Goal: Task Accomplishment & Management: Use online tool/utility

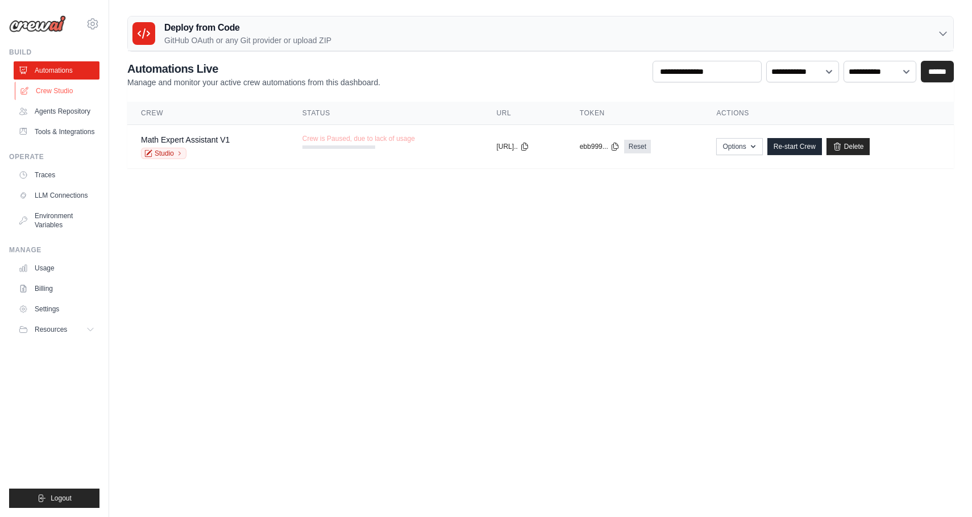
click at [67, 96] on link "Crew Studio" at bounding box center [58, 91] width 86 height 18
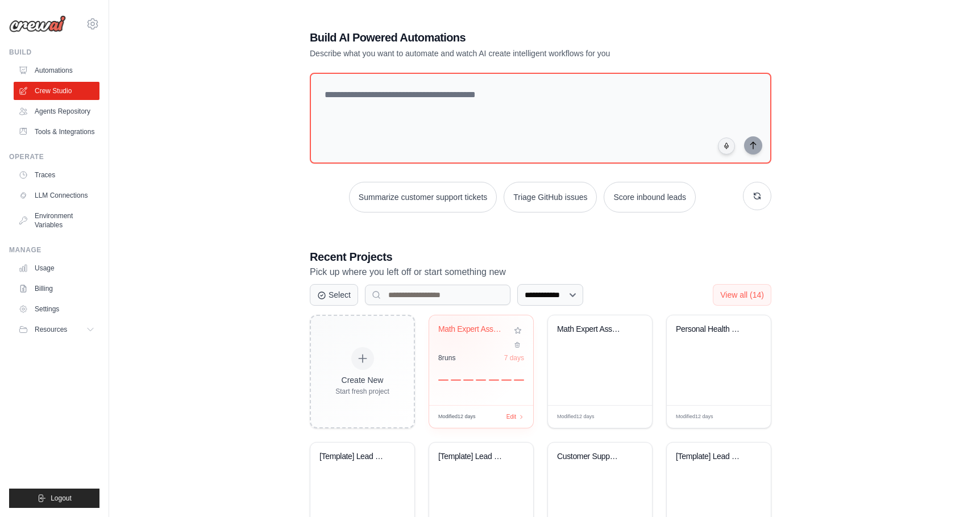
click at [452, 330] on div "Math Expert Assistant" at bounding box center [472, 330] width 69 height 10
click at [35, 141] on link "Tools & Integrations" at bounding box center [58, 132] width 86 height 18
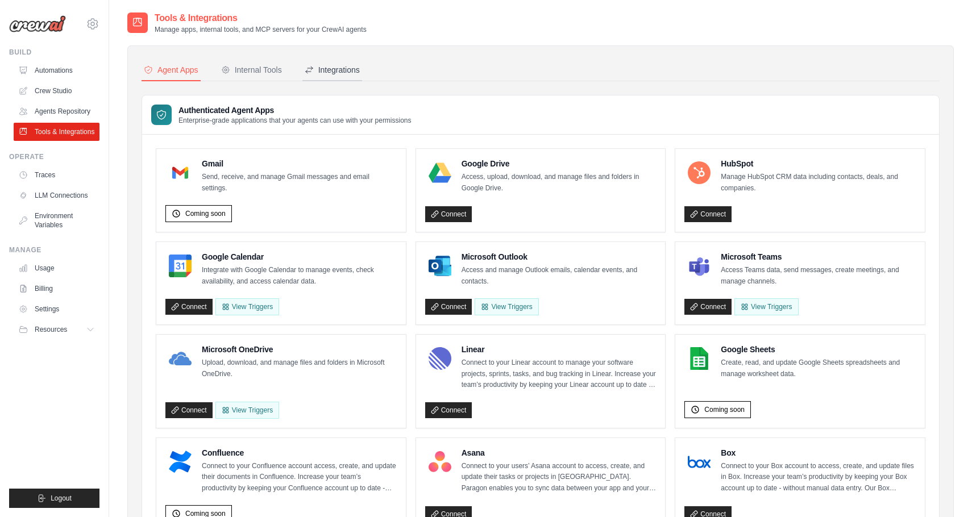
click at [334, 73] on div "Integrations" at bounding box center [332, 69] width 55 height 11
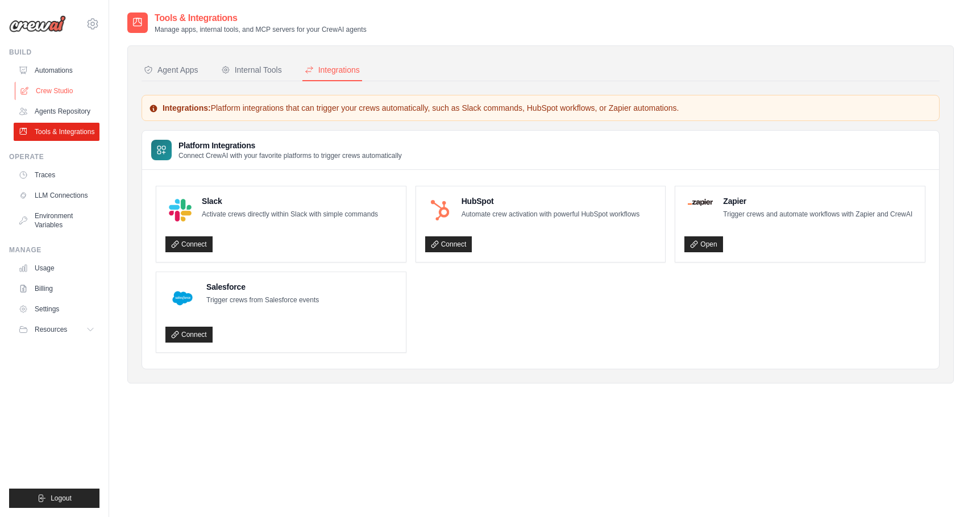
click at [44, 92] on link "Crew Studio" at bounding box center [58, 91] width 86 height 18
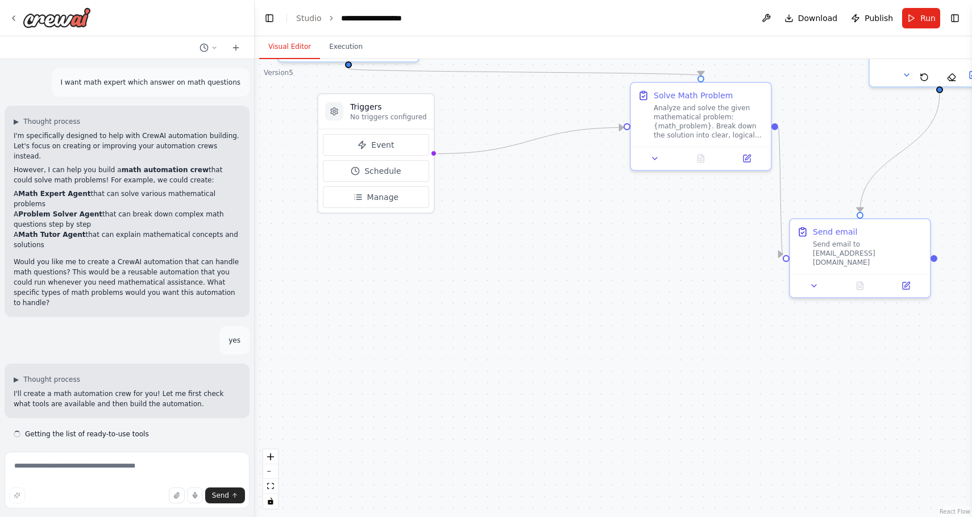
scroll to position [662, 0]
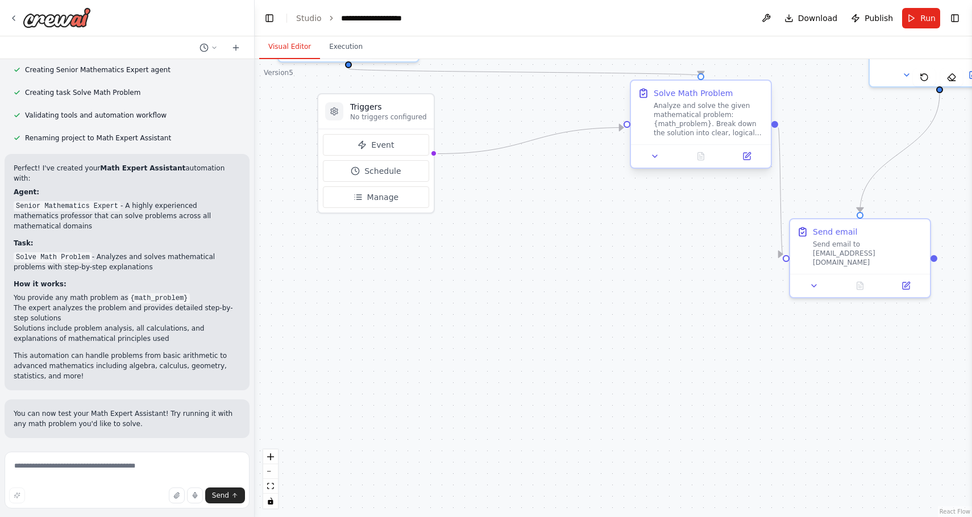
click at [675, 104] on div "Analyze and solve the given mathematical problem: {math_problem}. Break down th…" at bounding box center [709, 119] width 110 height 36
click at [401, 173] on button "Schedule" at bounding box center [376, 171] width 106 height 22
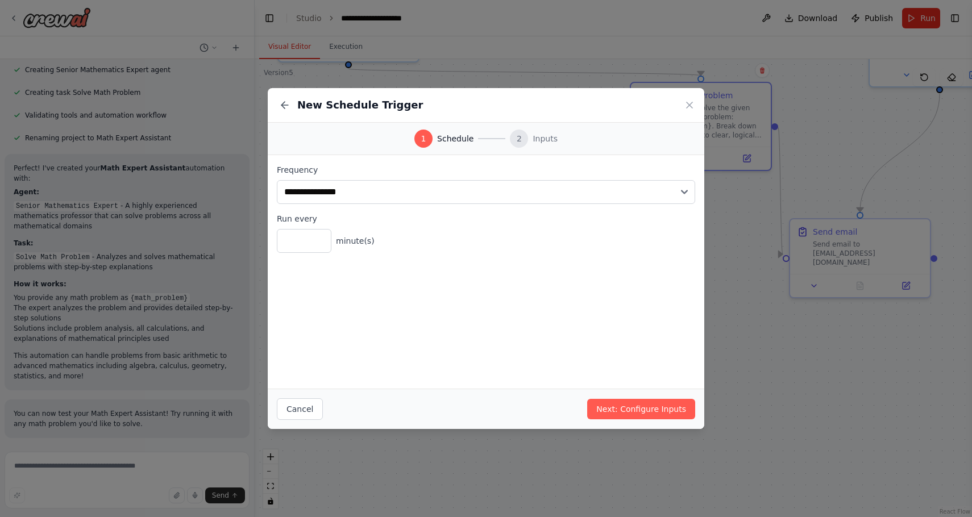
click at [711, 300] on div "**********" at bounding box center [486, 258] width 972 height 517
click at [689, 99] on icon at bounding box center [689, 104] width 11 height 11
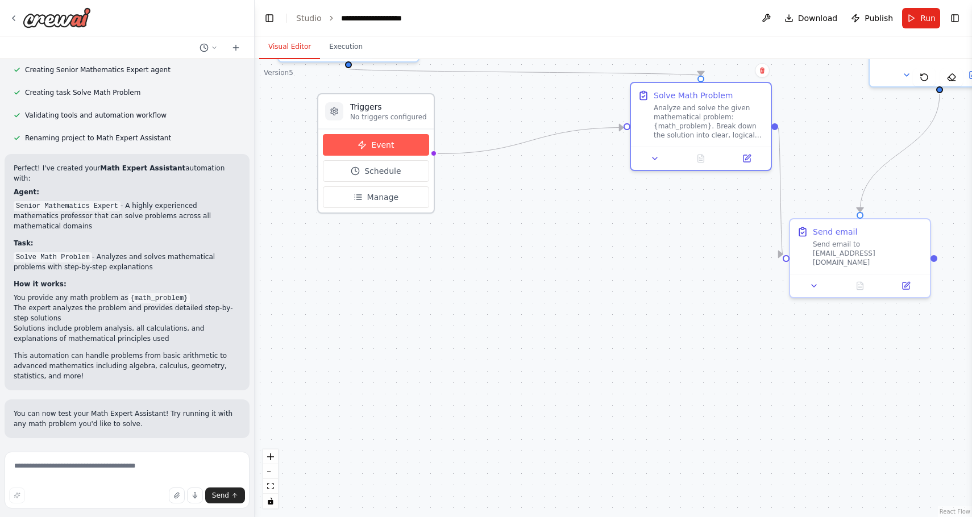
click at [380, 143] on span "Event" at bounding box center [382, 144] width 23 height 11
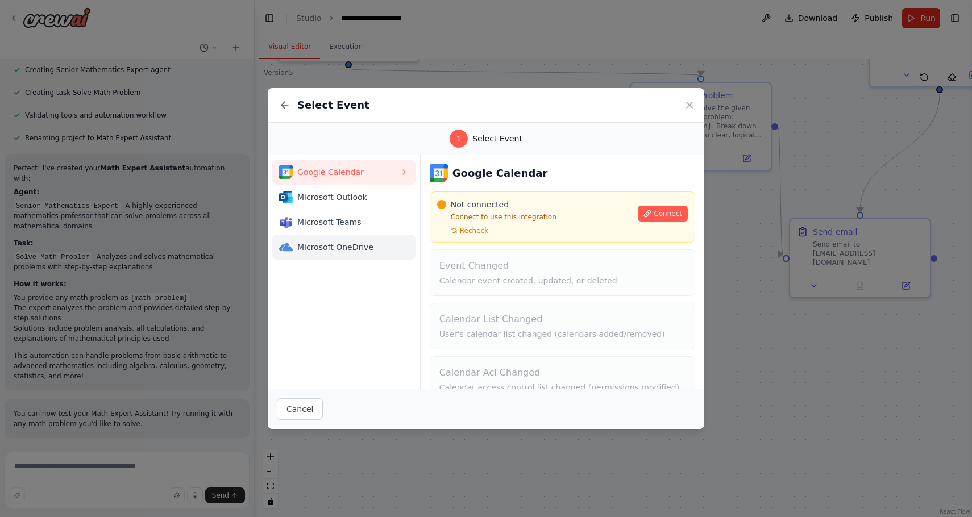
scroll to position [0, 0]
click at [692, 109] on icon at bounding box center [689, 104] width 11 height 11
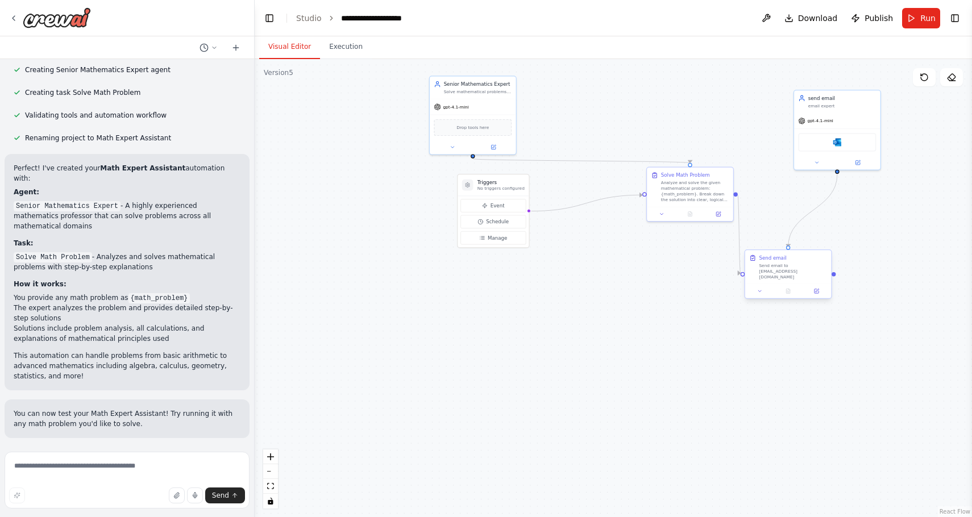
click at [762, 265] on div "Send email to [EMAIL_ADDRESS][DOMAIN_NAME]" at bounding box center [793, 271] width 68 height 17
click at [701, 196] on div "Analyze and solve the given mathematical problem: {math_problem}. Break down th…" at bounding box center [695, 190] width 68 height 22
click at [817, 106] on div "email expert" at bounding box center [842, 105] width 68 height 6
click at [832, 112] on div "gpt-4.1-mini Microsoft Outlook" at bounding box center [837, 139] width 86 height 57
click at [861, 163] on button at bounding box center [858, 161] width 40 height 9
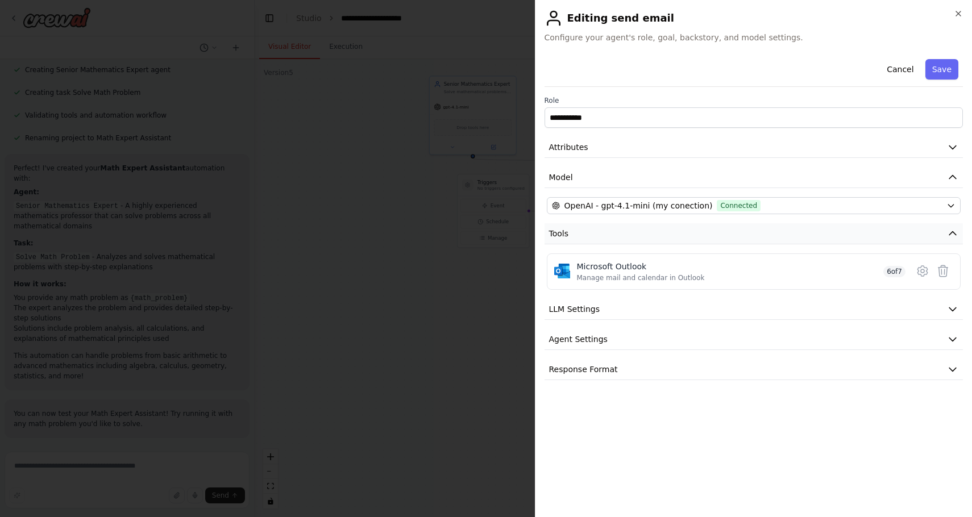
click at [952, 238] on icon "button" at bounding box center [952, 233] width 11 height 11
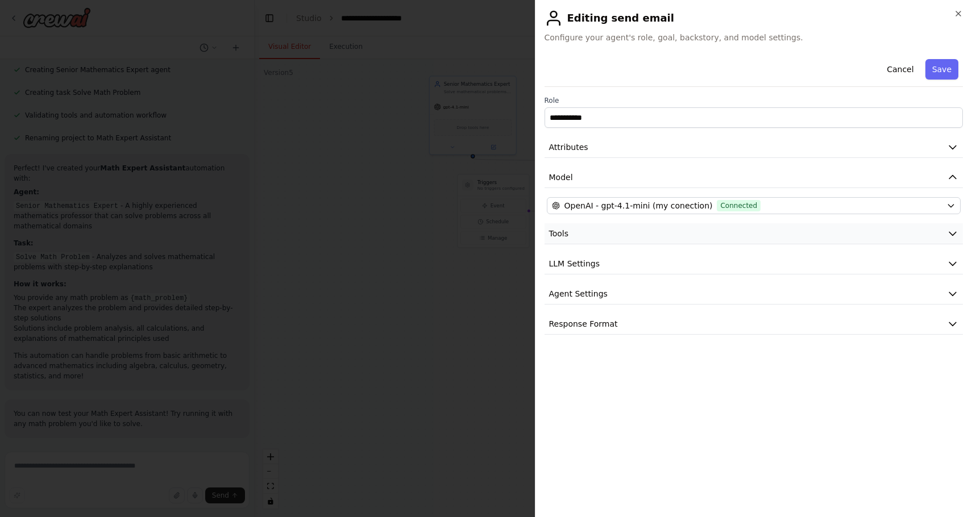
click at [952, 238] on icon "button" at bounding box center [952, 233] width 11 height 11
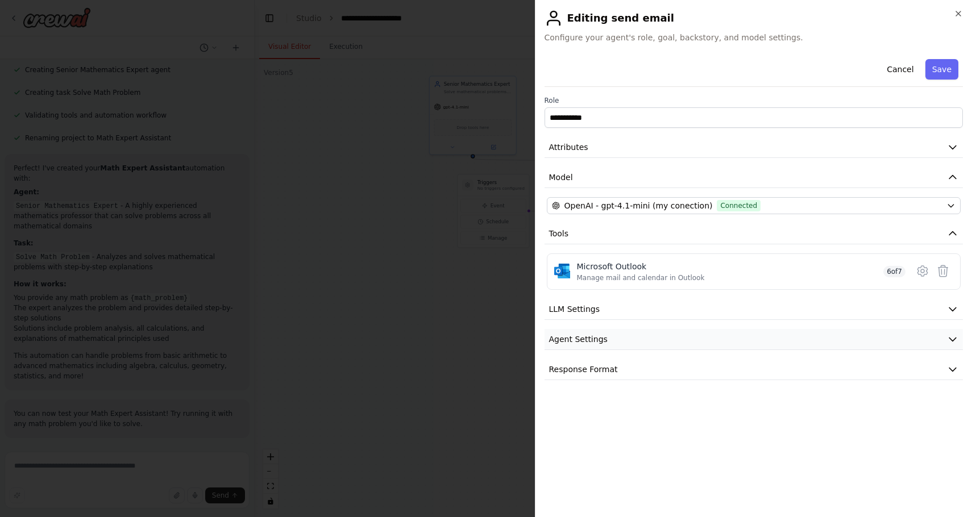
click at [568, 334] on button "Agent Settings" at bounding box center [754, 339] width 419 height 21
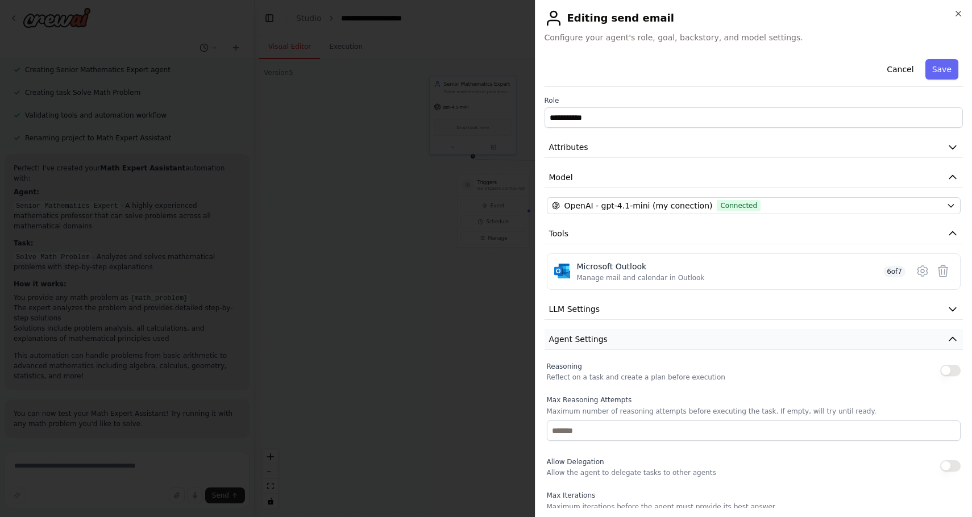
click at [568, 334] on button "Agent Settings" at bounding box center [754, 339] width 419 height 21
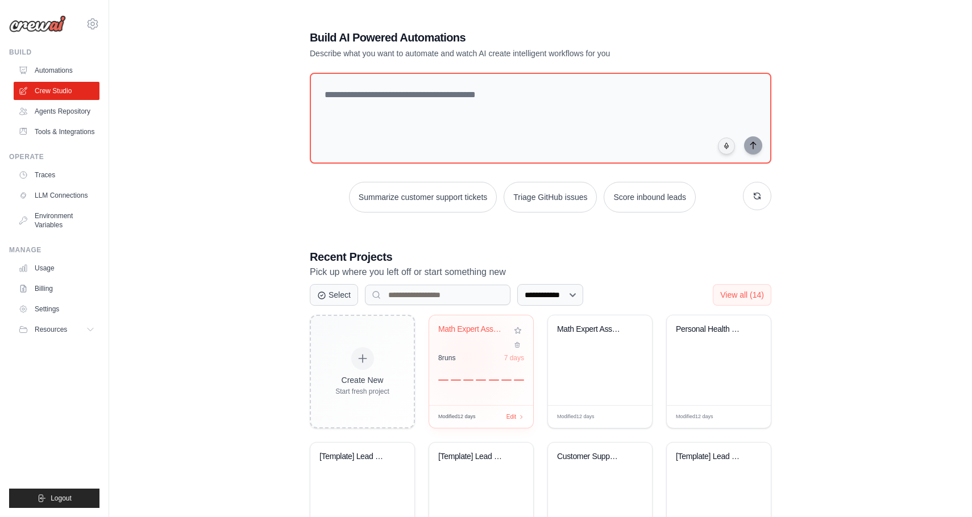
click at [467, 356] on div "8 run s 7 days" at bounding box center [481, 358] width 86 height 9
click at [53, 487] on ul "Build Automations Crew Studio Agents Repository Tools & Integrations" at bounding box center [54, 278] width 90 height 460
click at [55, 500] on span "Logout" at bounding box center [61, 498] width 21 height 9
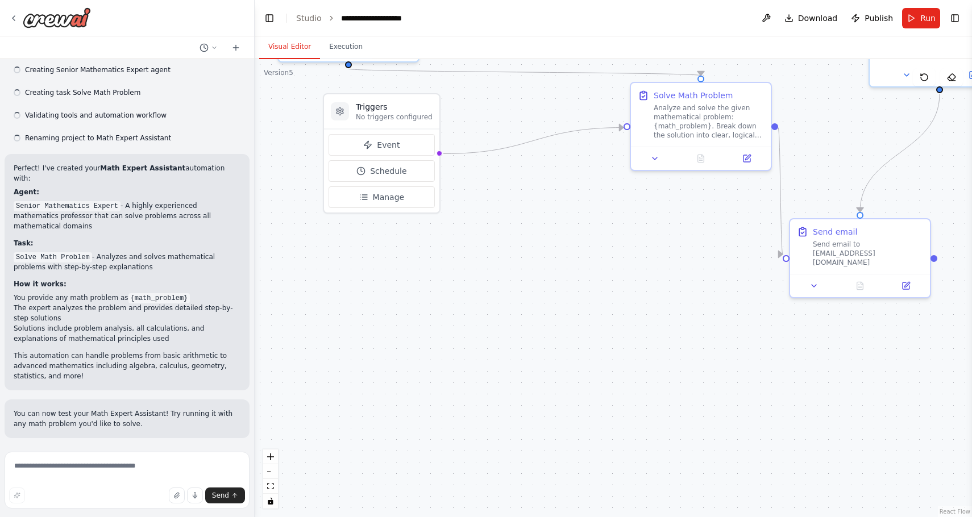
scroll to position [662, 0]
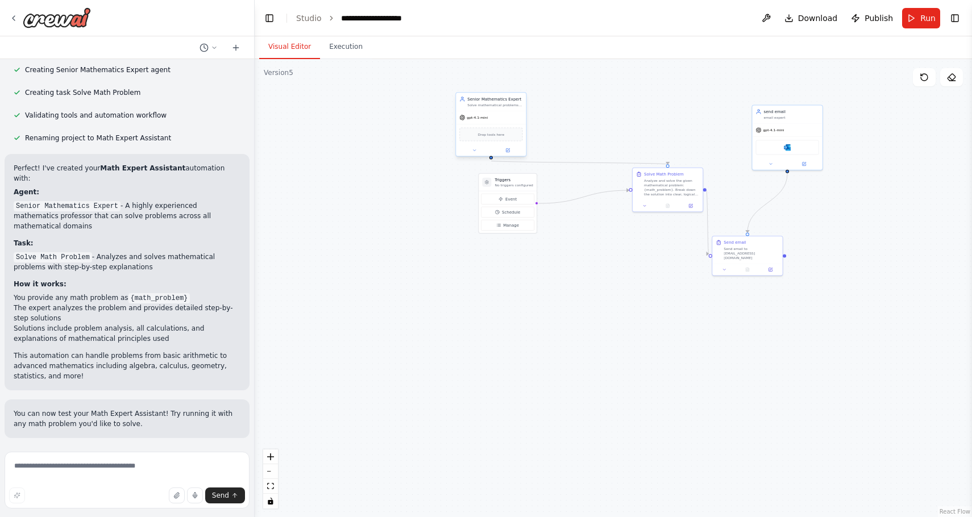
click at [476, 109] on div "Senior Mathematics Expert Solve mathematical problems of all levels with clear,…" at bounding box center [491, 102] width 70 height 18
click at [505, 184] on p "No triggers configured" at bounding box center [514, 185] width 39 height 5
click at [674, 194] on div "Analyze and solve the given mathematical problem: {math_problem}. Break down th…" at bounding box center [671, 186] width 55 height 18
click at [741, 247] on div "Send email to [EMAIL_ADDRESS][DOMAIN_NAME]" at bounding box center [751, 253] width 55 height 14
click at [772, 115] on div "email expert" at bounding box center [791, 116] width 55 height 5
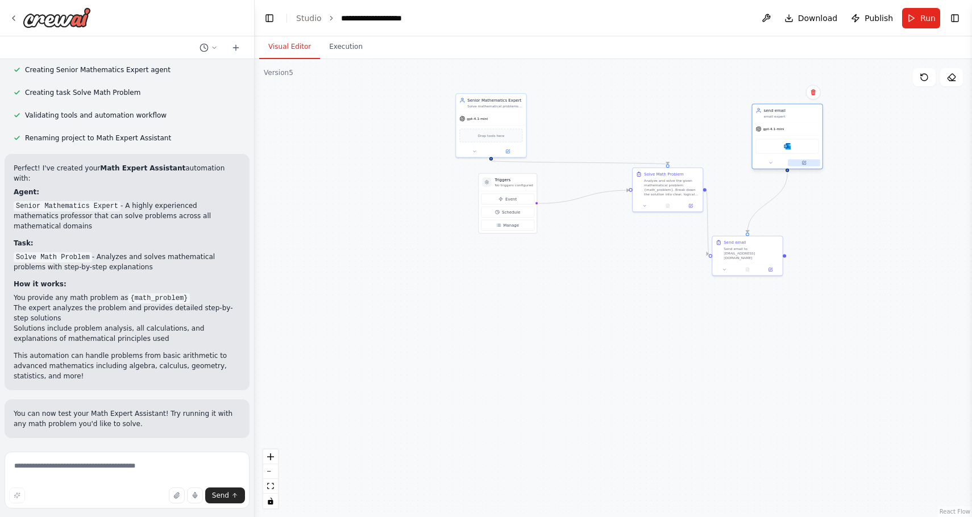
click at [806, 165] on icon at bounding box center [803, 162] width 3 height 3
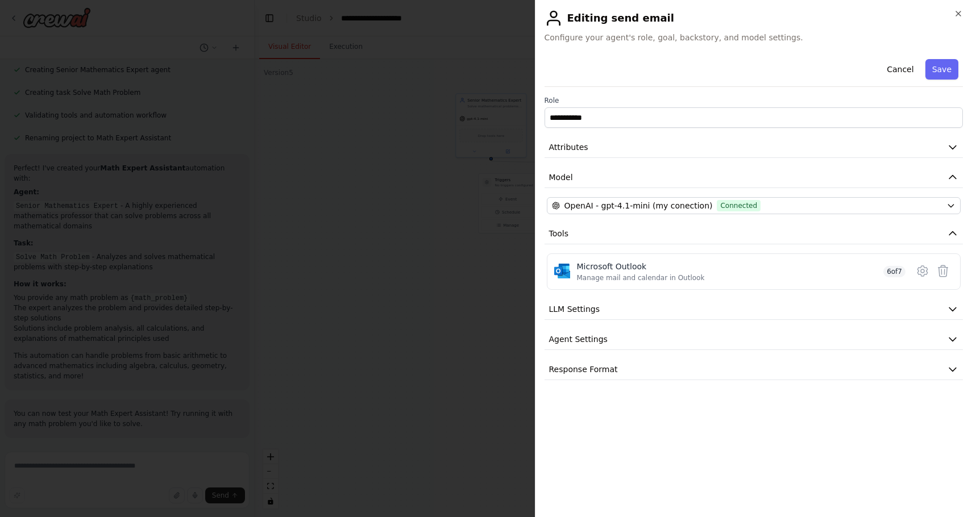
click at [806, 165] on div "**********" at bounding box center [754, 218] width 419 height 326
click at [949, 319] on button "LLM Settings" at bounding box center [754, 309] width 419 height 21
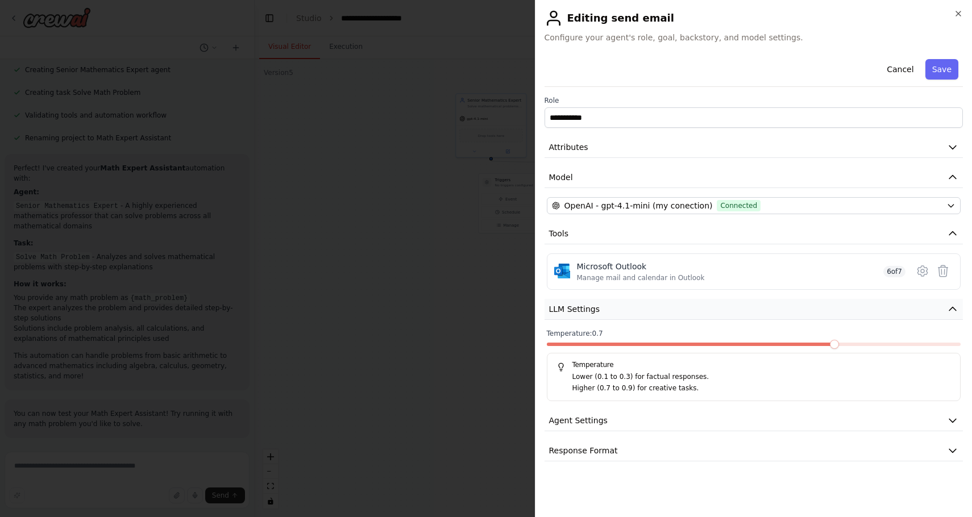
click at [949, 319] on button "LLM Settings" at bounding box center [754, 309] width 419 height 21
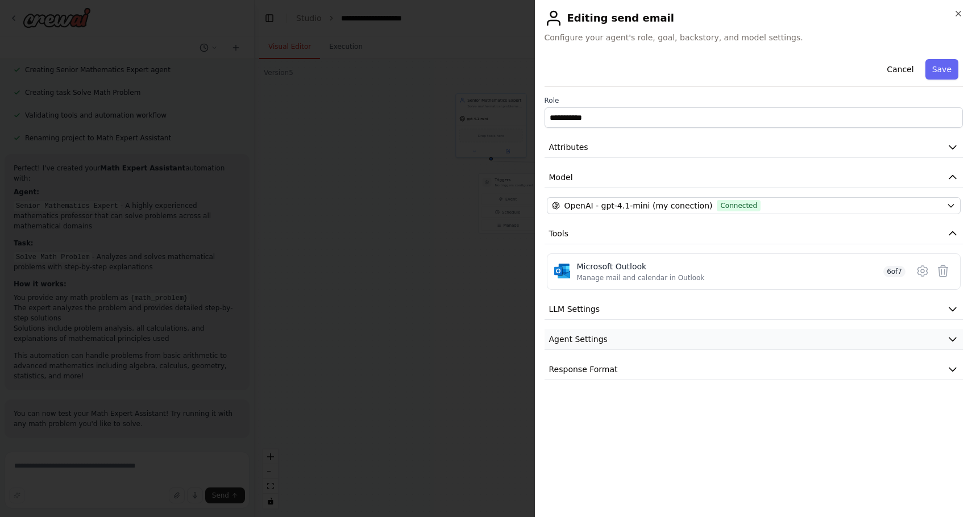
click at [940, 343] on button "Agent Settings" at bounding box center [754, 339] width 419 height 21
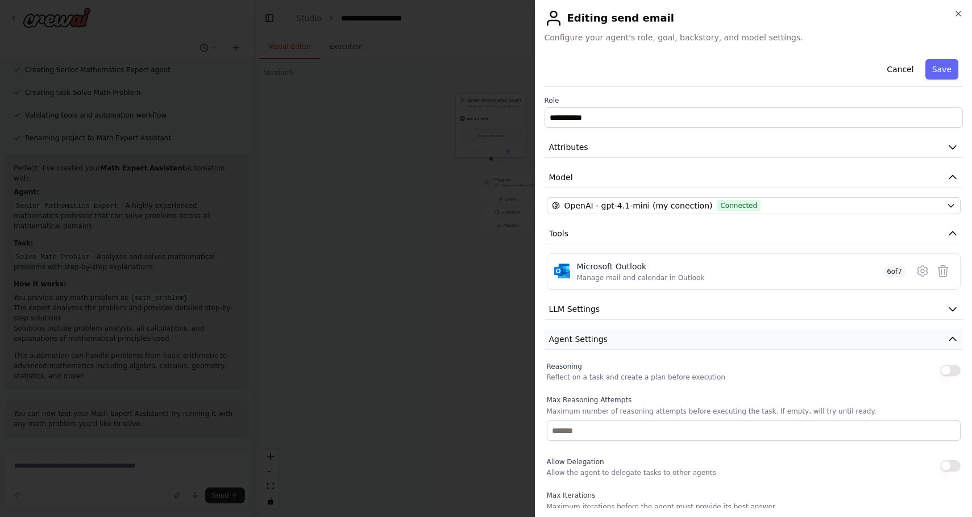
click at [940, 343] on button "Agent Settings" at bounding box center [754, 339] width 419 height 21
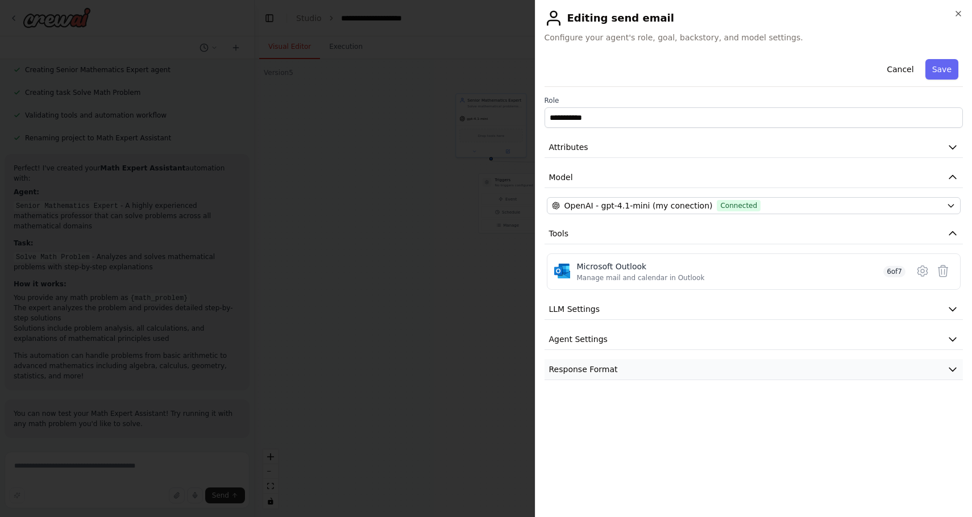
click at [925, 375] on button "Response Format" at bounding box center [754, 369] width 419 height 21
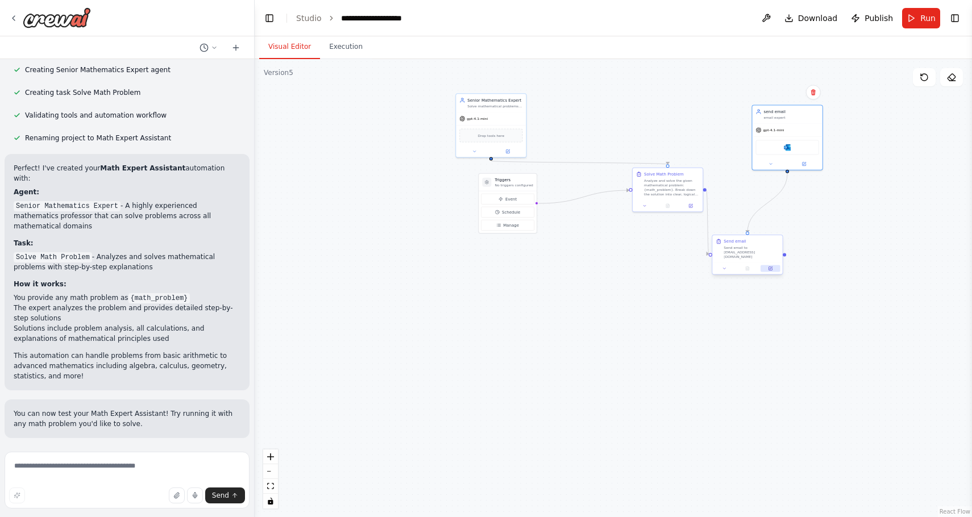
click at [769, 265] on button at bounding box center [770, 268] width 19 height 7
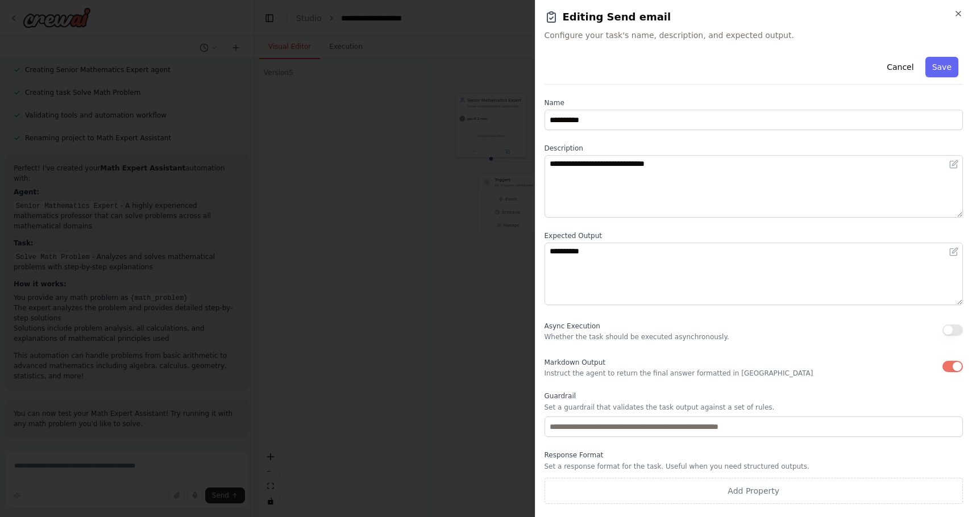
scroll to position [1, 0]
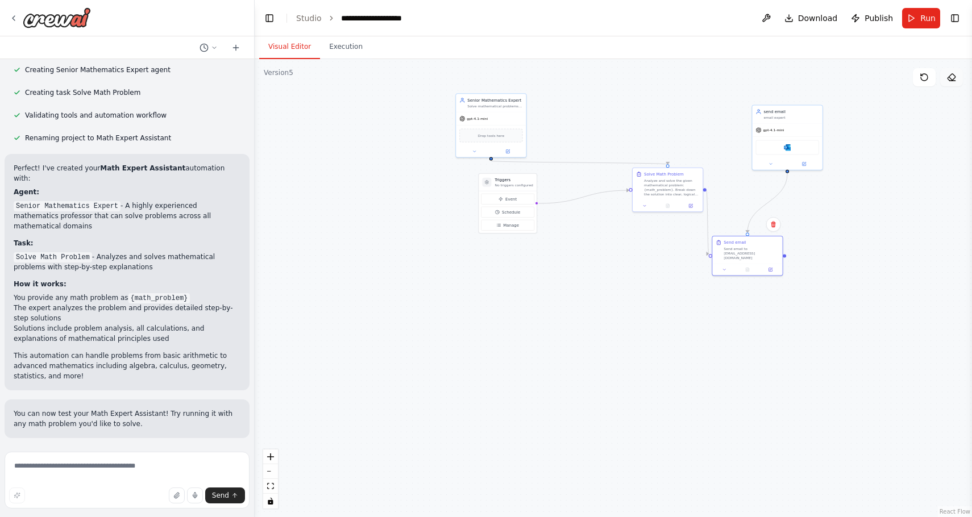
click at [954, 83] on button at bounding box center [951, 77] width 23 height 18
click at [927, 77] on icon at bounding box center [924, 77] width 9 height 9
click at [794, 127] on div "gpt-4.1-mini" at bounding box center [787, 129] width 70 height 13
drag, startPoint x: 667, startPoint y: 197, endPoint x: 485, endPoint y: 284, distance: 201.9
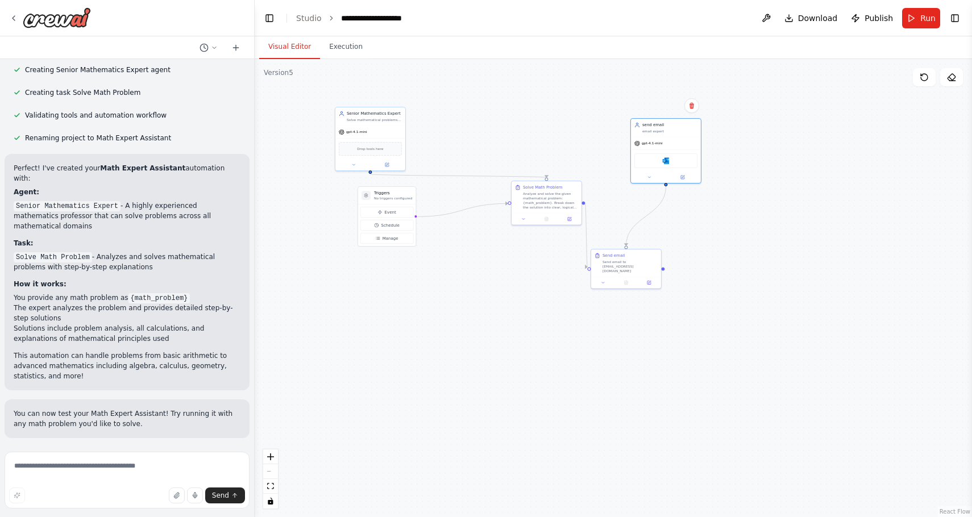
click at [485, 284] on div ".deletable-edge-delete-btn { width: 20px; height: 20px; border: 0px solid #ffff…" at bounding box center [613, 288] width 717 height 458
click at [553, 190] on div "Solve Math Problem Analyze and solve the given mathematical problem: {math_prob…" at bounding box center [550, 196] width 55 height 25
click at [665, 136] on div "gpt-4.1-mini" at bounding box center [666, 142] width 70 height 13
click at [633, 262] on div "Send email to [EMAIL_ADDRESS][DOMAIN_NAME]" at bounding box center [630, 266] width 55 height 14
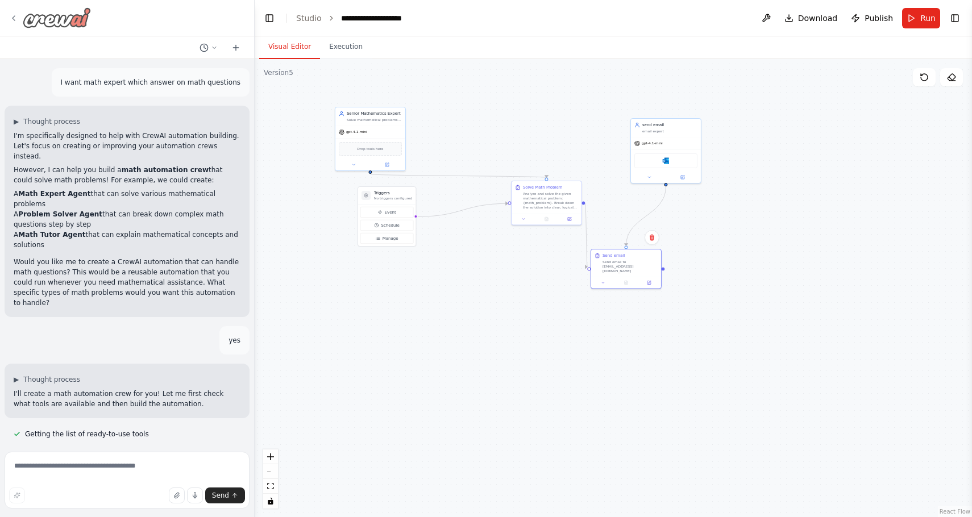
click at [9, 19] on div at bounding box center [50, 17] width 82 height 20
